Goal: Check status

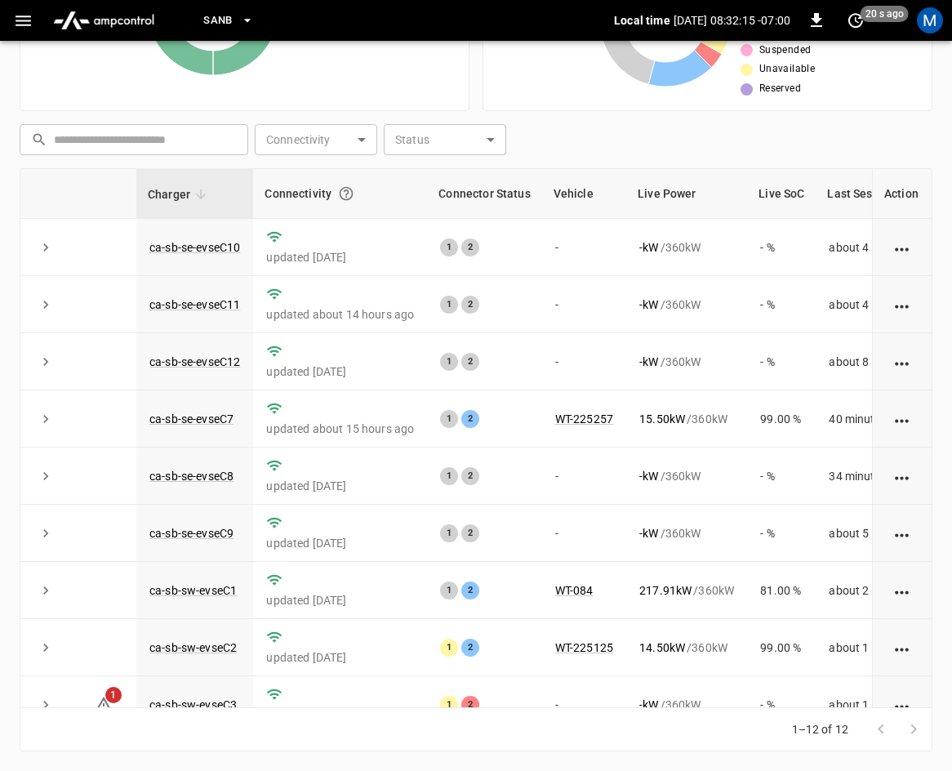
scroll to position [217, 0]
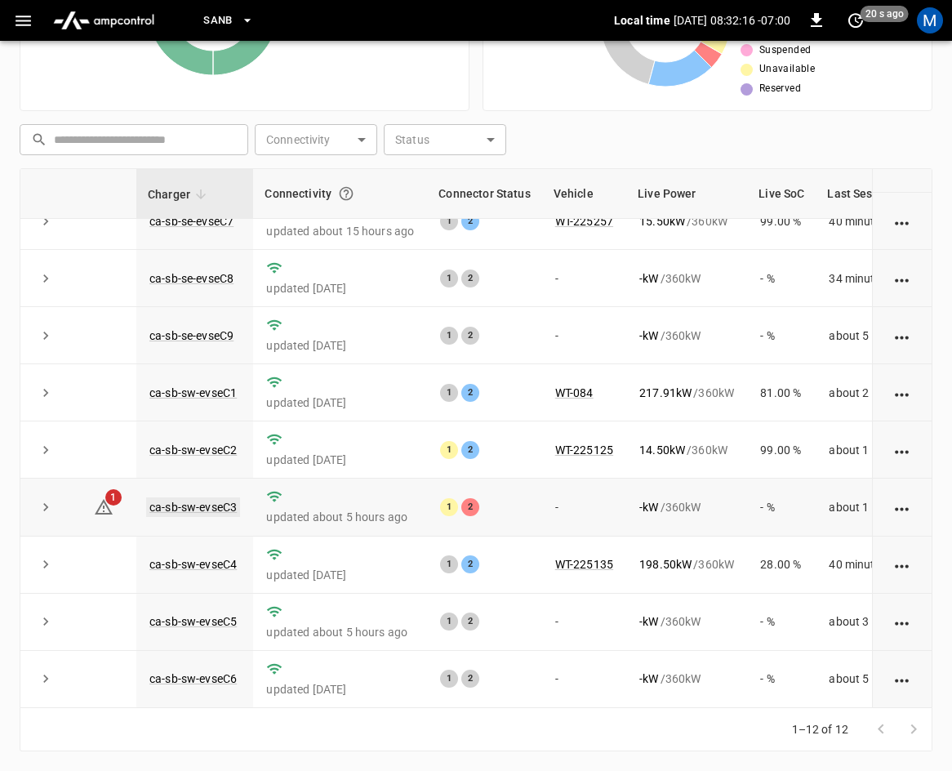
click at [210, 497] on link "ca-sb-sw-evseC3" at bounding box center [193, 507] width 94 height 20
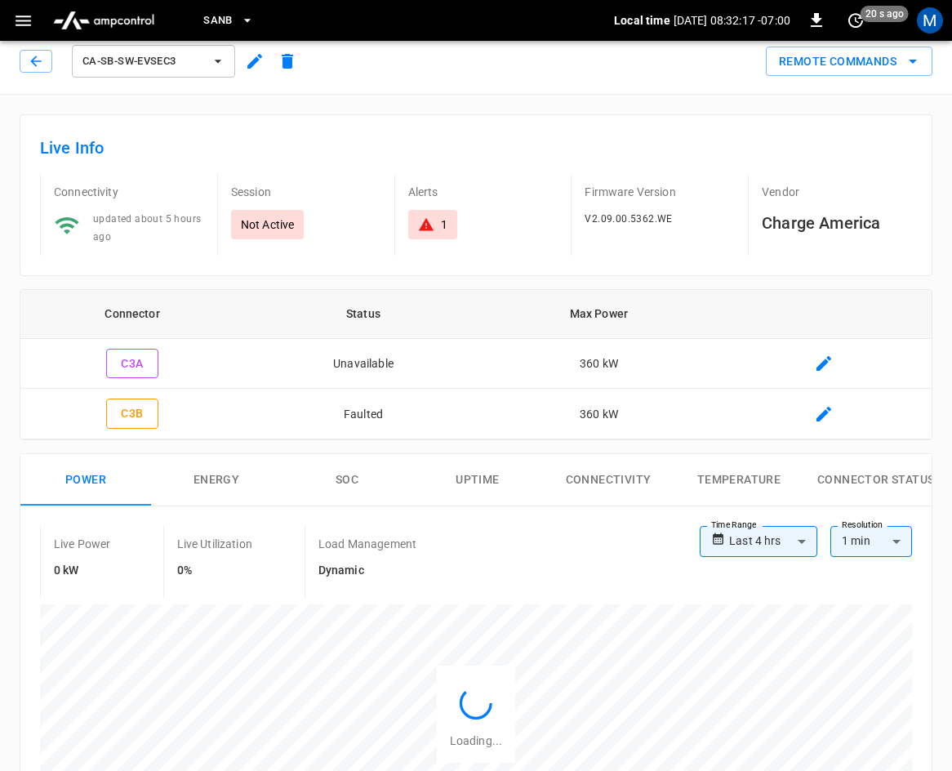
scroll to position [753, 0]
